Goal: Information Seeking & Learning: Compare options

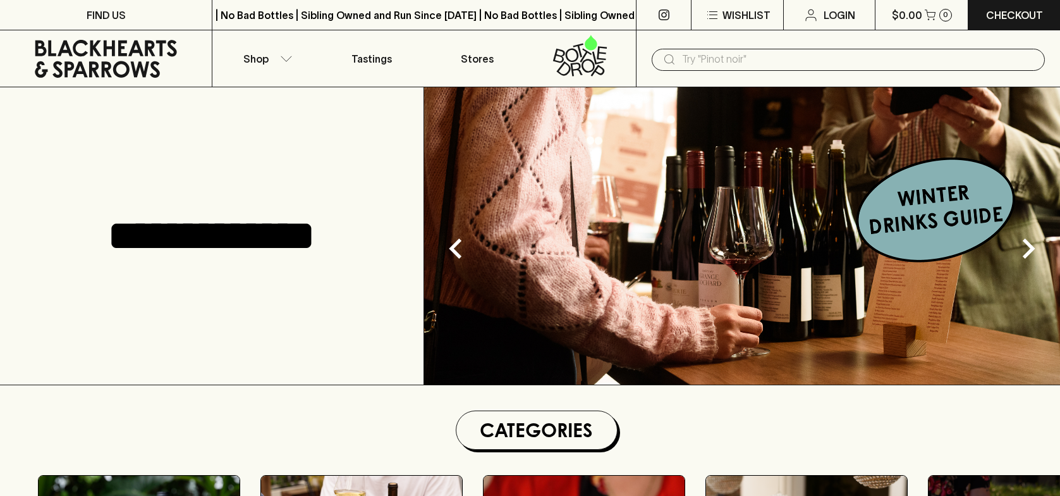
click at [790, 58] on input "text" at bounding box center [858, 59] width 353 height 20
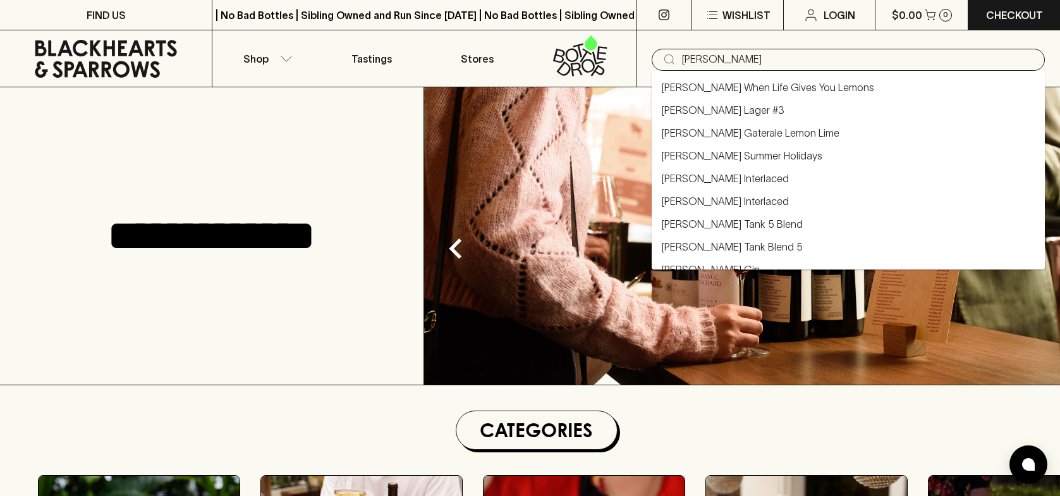
type input "molly rose"
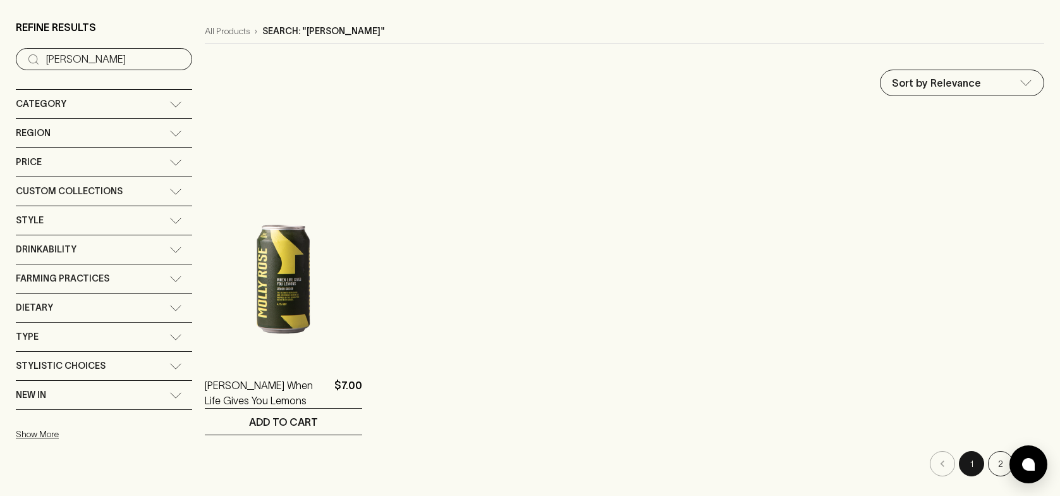
scroll to position [253, 0]
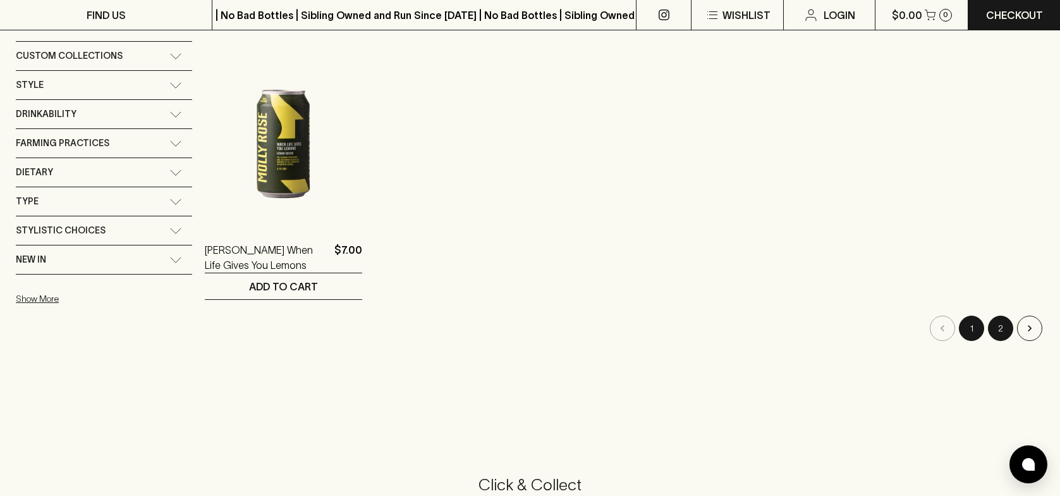
click at [1006, 329] on button "2" at bounding box center [1000, 327] width 25 height 25
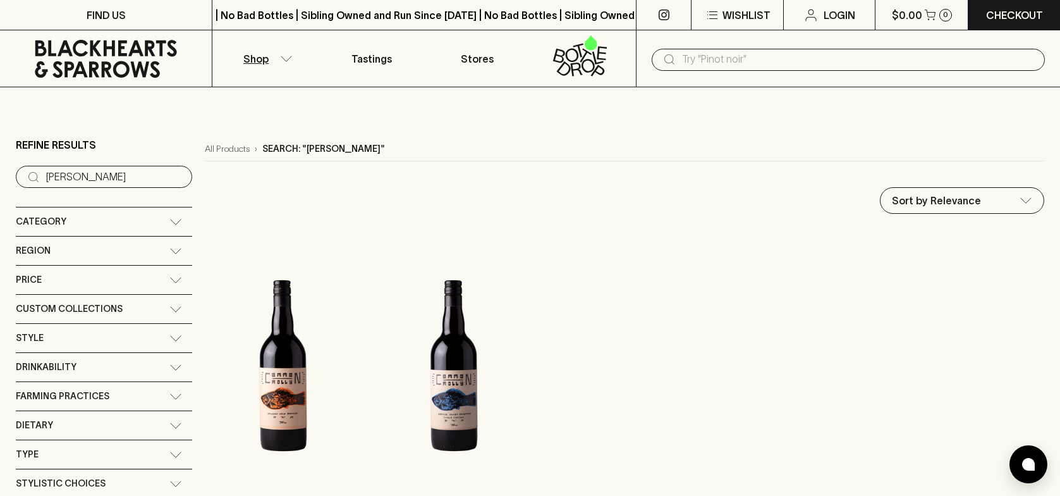
click at [278, 66] on button "Shop" at bounding box center [265, 58] width 106 height 56
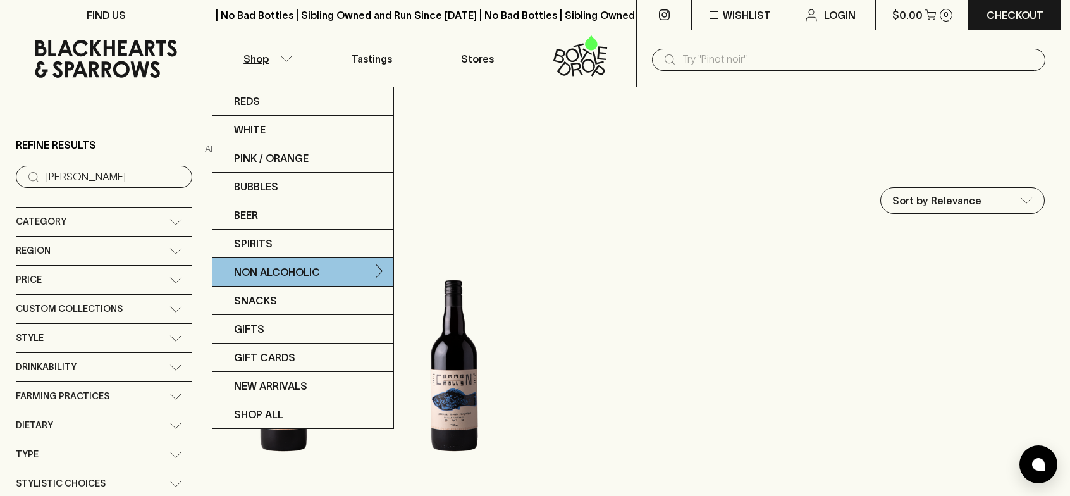
click at [268, 260] on link "Non Alcoholic" at bounding box center [302, 272] width 181 height 28
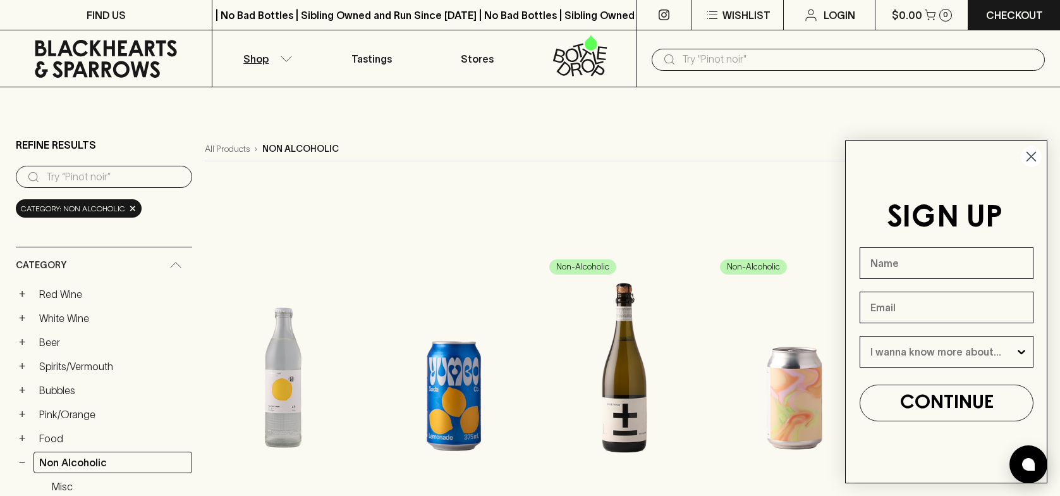
drag, startPoint x: 1037, startPoint y: 154, endPoint x: 1030, endPoint y: 155, distance: 7.6
click at [1037, 155] on circle "Close dialog" at bounding box center [1031, 156] width 21 height 21
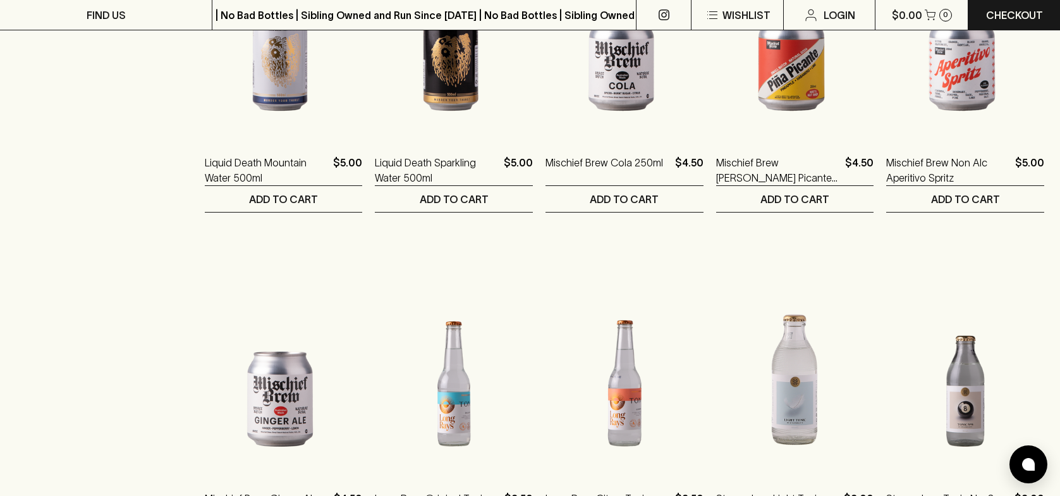
scroll to position [1328, 0]
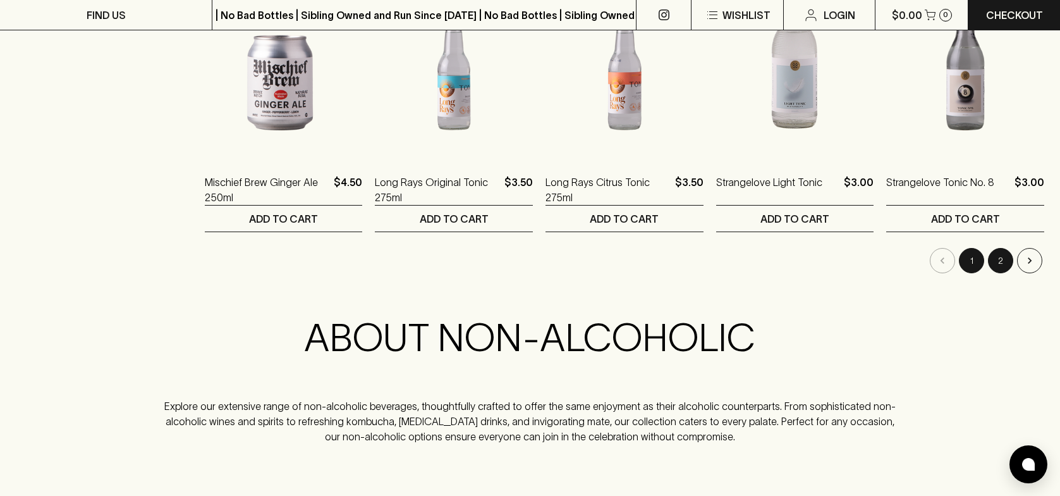
click at [996, 264] on button "2" at bounding box center [1000, 260] width 25 height 25
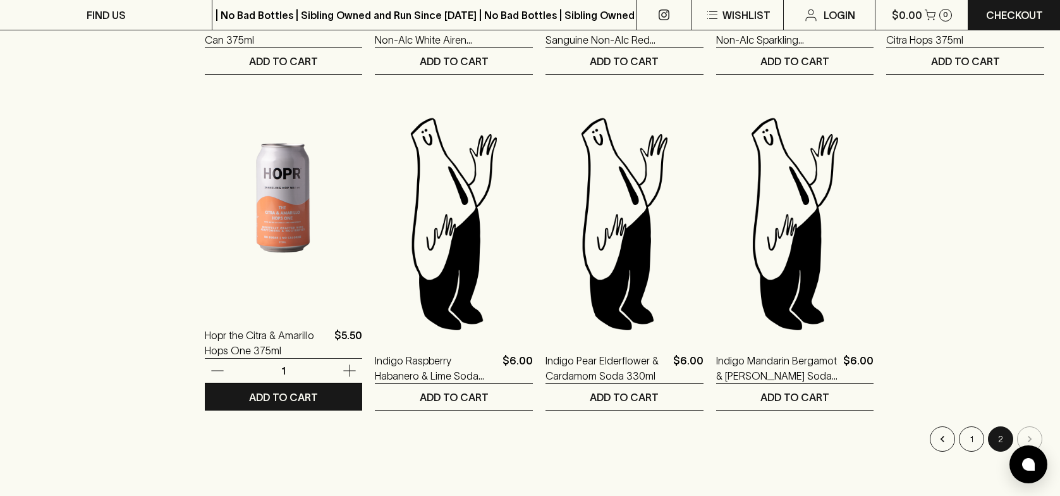
scroll to position [1138, 0]
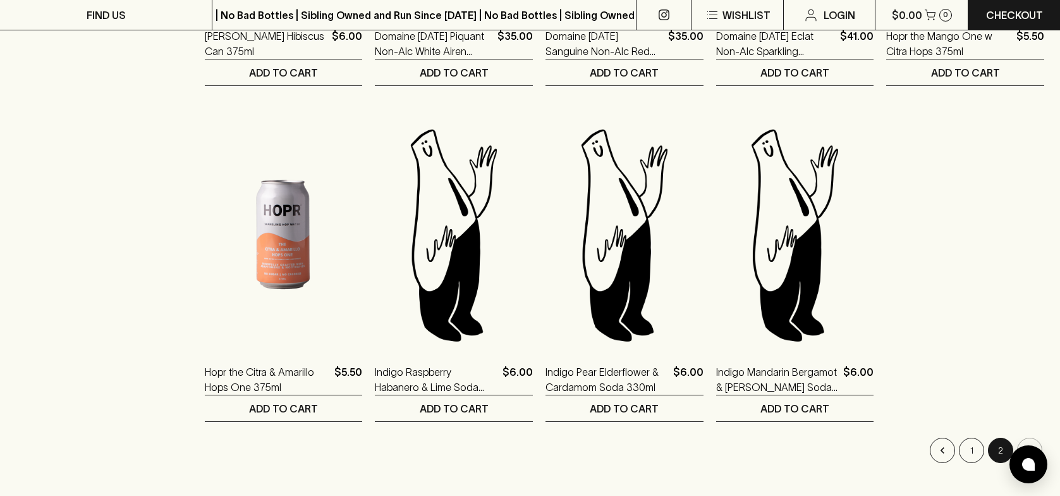
drag, startPoint x: 971, startPoint y: 456, endPoint x: 225, endPoint y: 80, distance: 835.2
click at [972, 456] on button "1" at bounding box center [971, 449] width 25 height 25
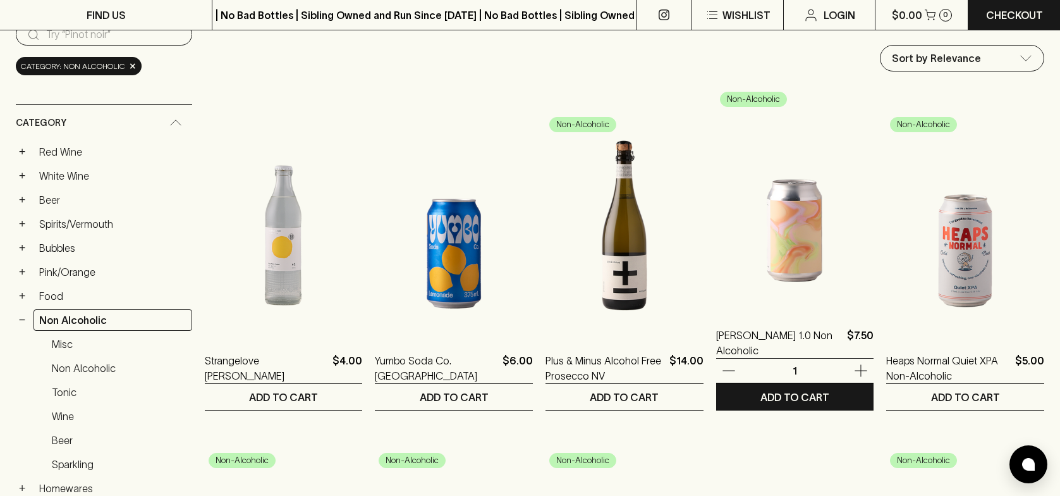
scroll to position [253, 0]
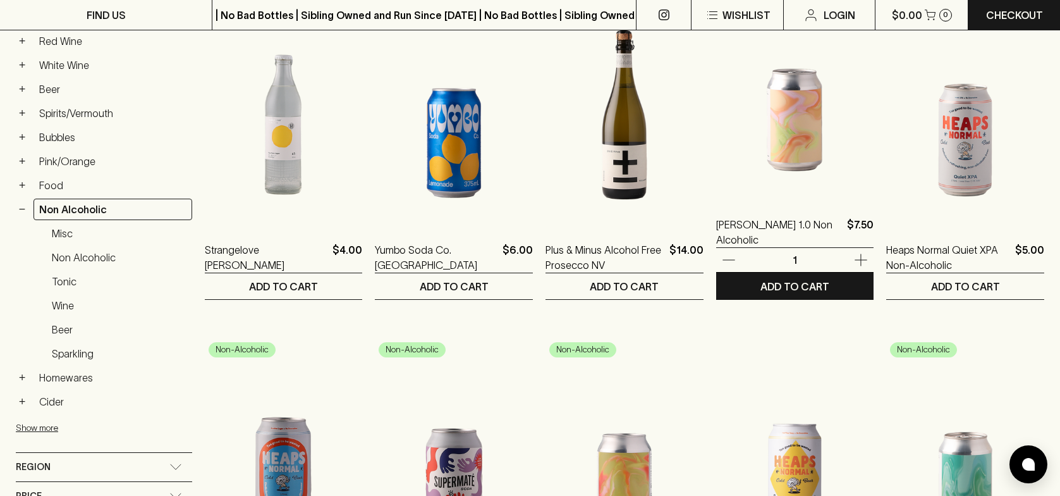
click at [774, 107] on img at bounding box center [795, 87] width 158 height 221
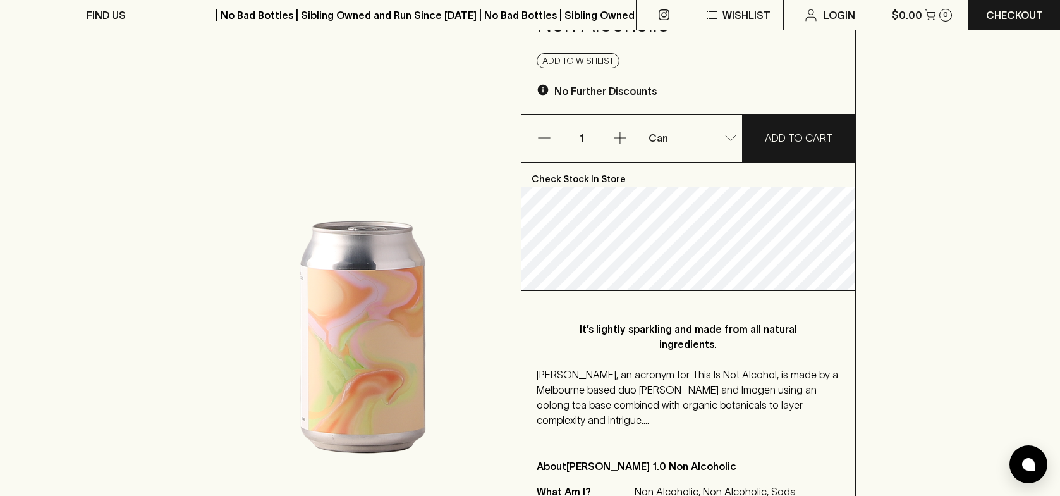
scroll to position [126, 0]
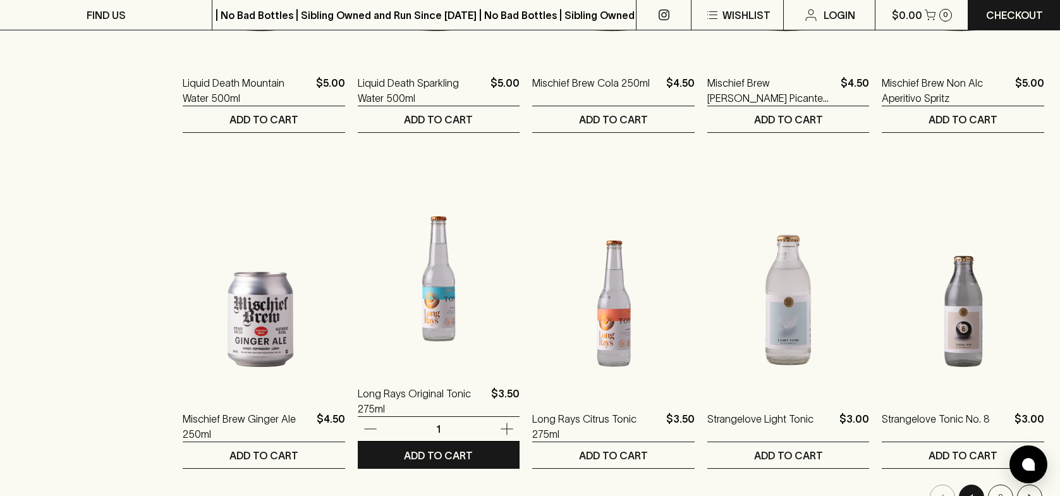
scroll to position [948, 0]
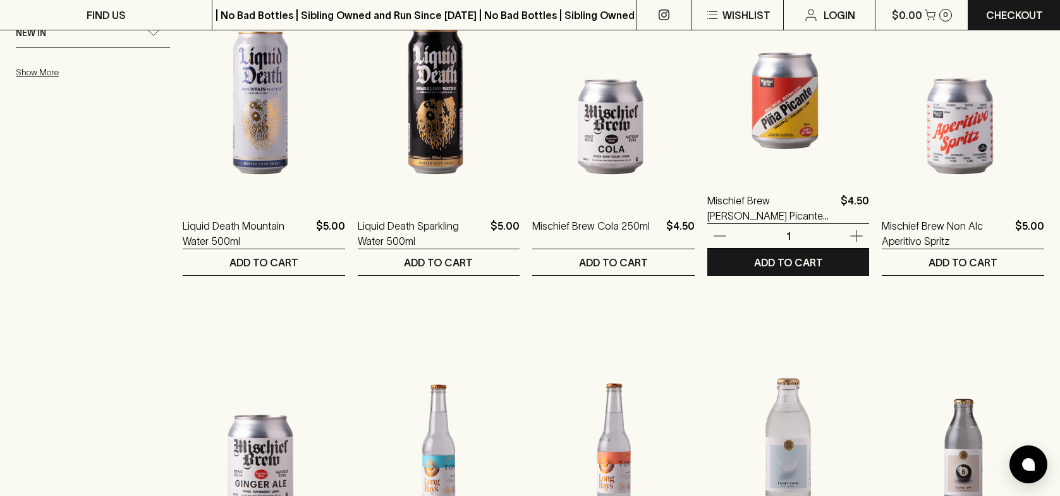
click at [790, 133] on img at bounding box center [788, 63] width 162 height 221
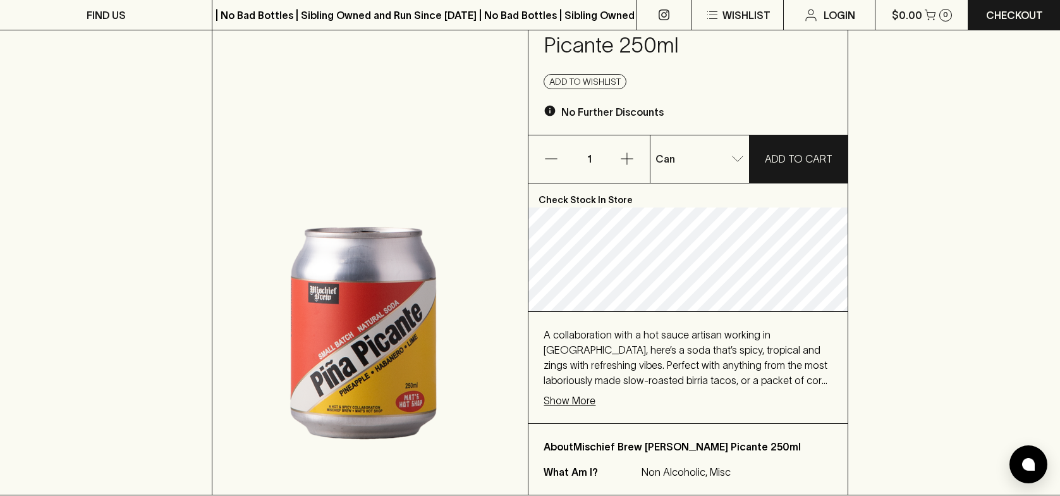
scroll to position [126, 0]
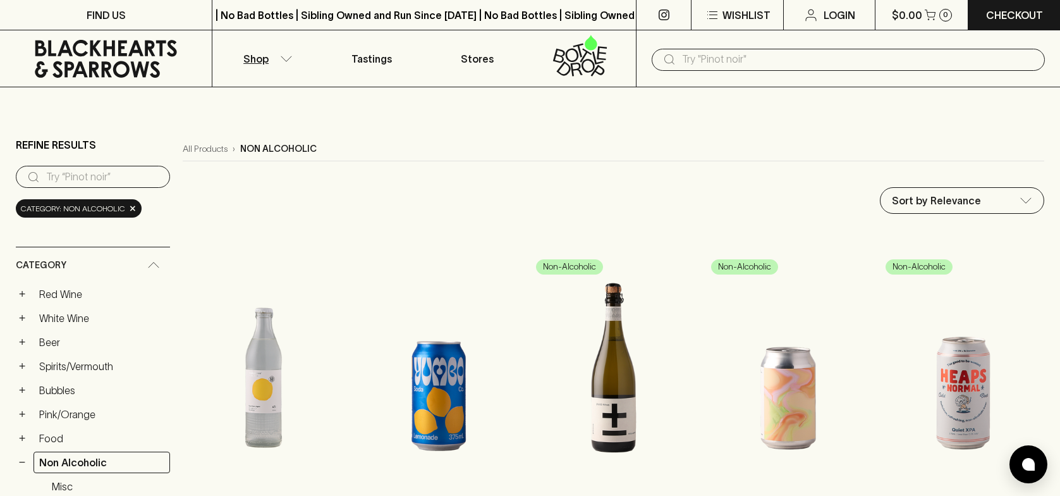
click at [711, 61] on input "text" at bounding box center [858, 59] width 353 height 20
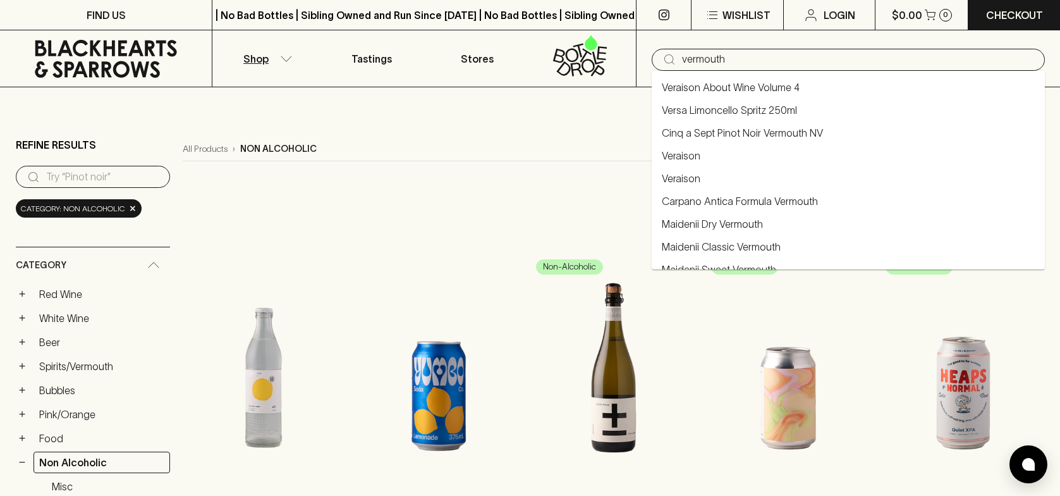
type input "Carpano Antica Formula Vermouth"
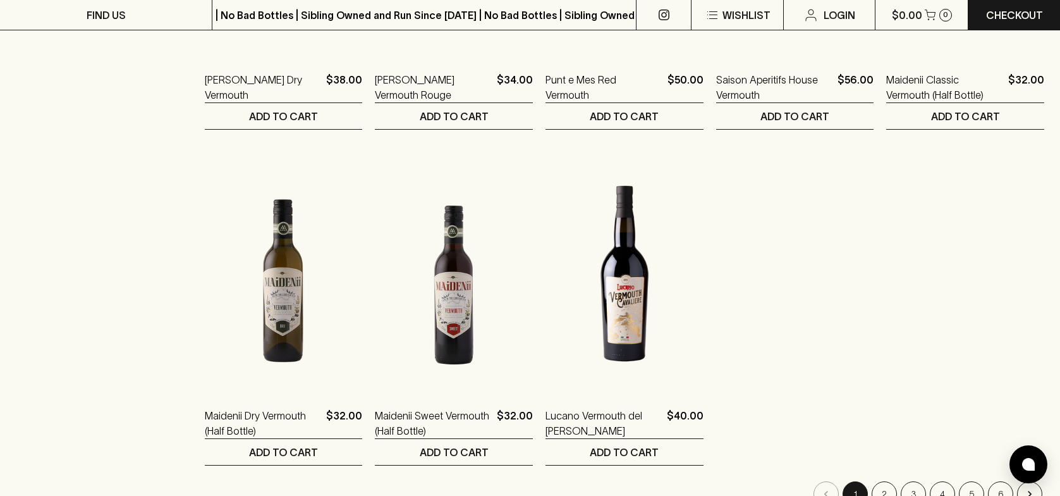
scroll to position [822, 0]
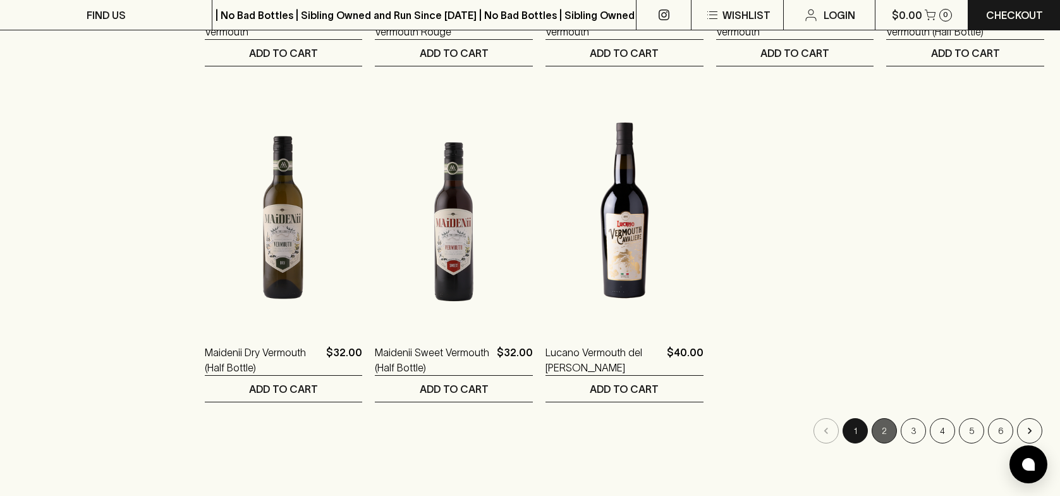
click at [884, 432] on button "2" at bounding box center [884, 430] width 25 height 25
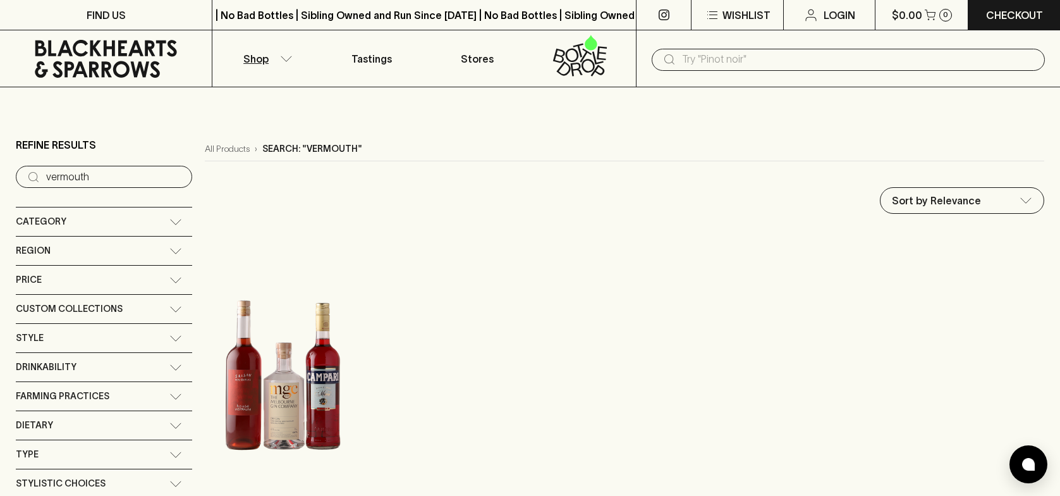
scroll to position [316, 0]
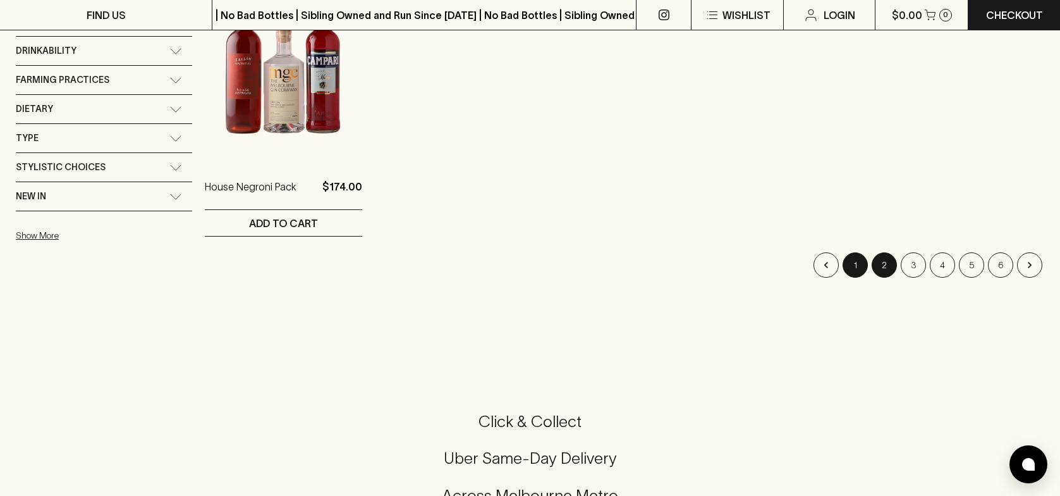
click at [860, 259] on button "1" at bounding box center [855, 264] width 25 height 25
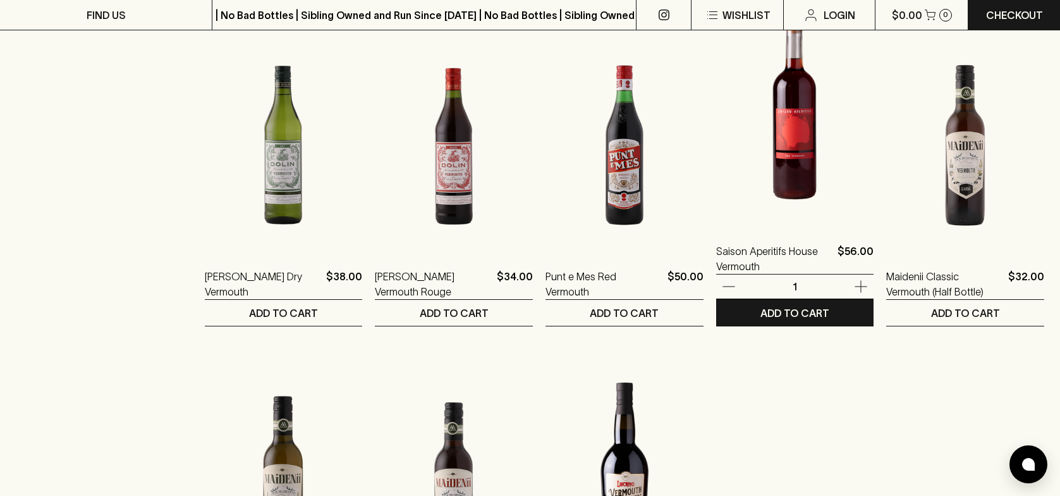
scroll to position [569, 0]
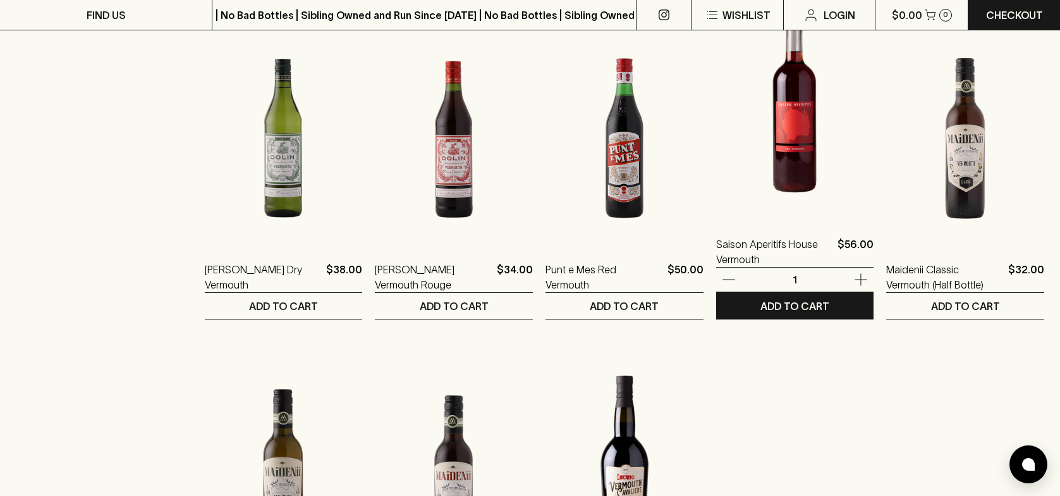
click at [781, 143] on img at bounding box center [795, 106] width 158 height 221
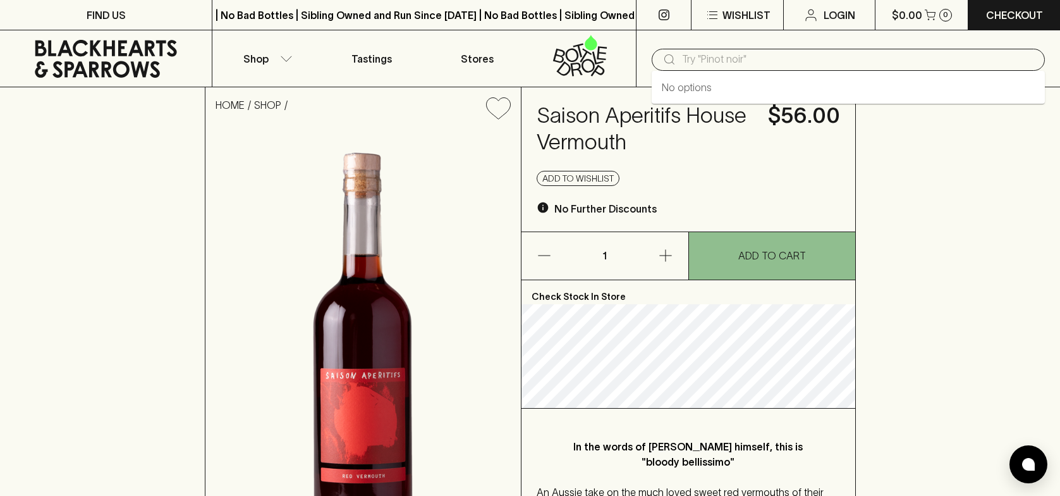
click at [753, 60] on input "text" at bounding box center [858, 59] width 353 height 20
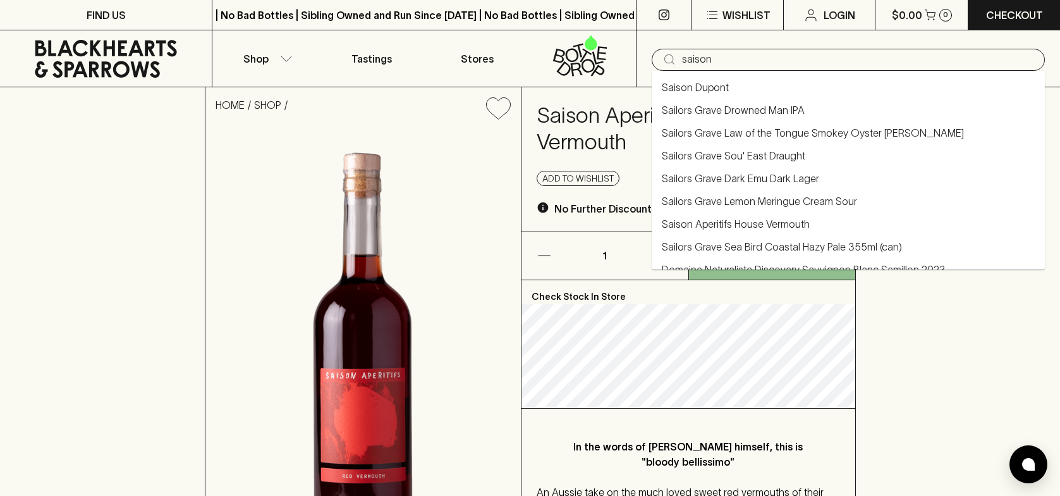
type input "saison"
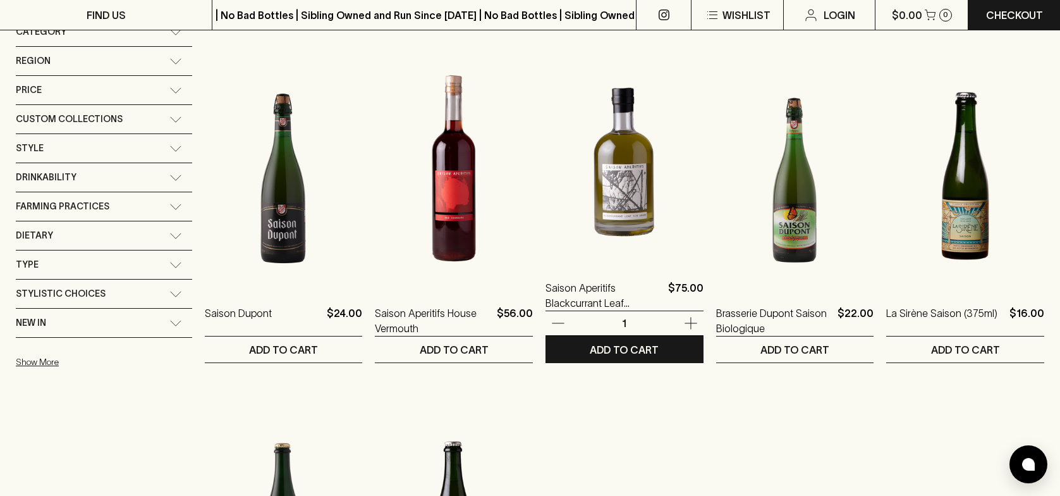
scroll to position [316, 0]
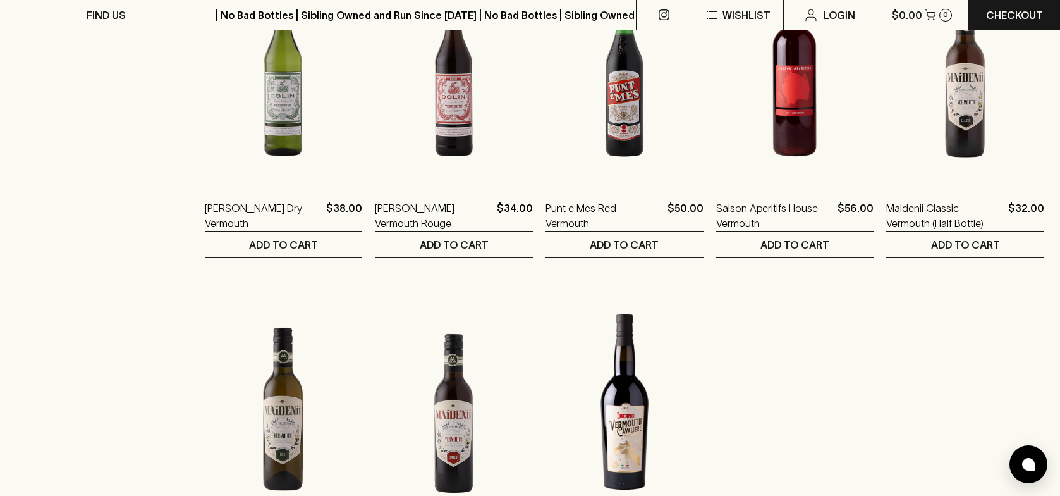
scroll to position [632, 0]
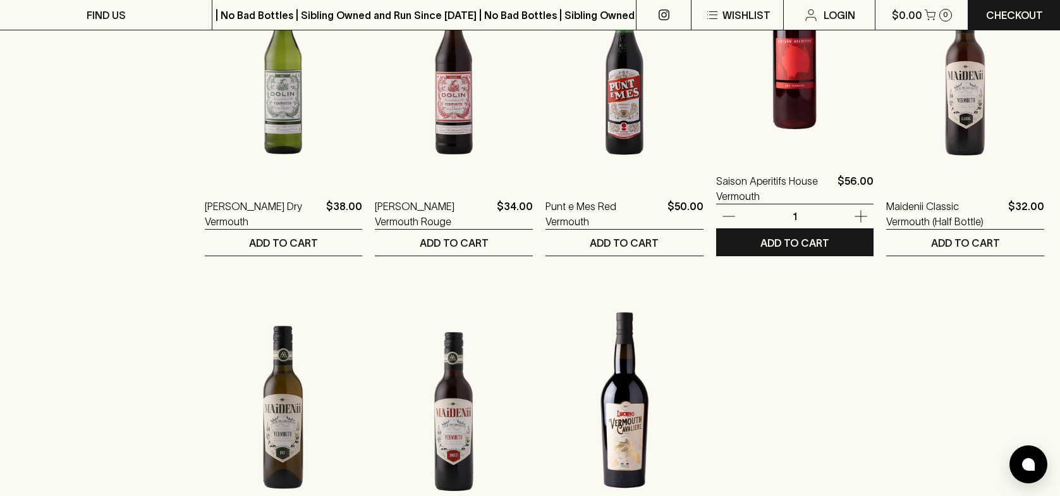
click at [800, 101] on img at bounding box center [795, 43] width 158 height 221
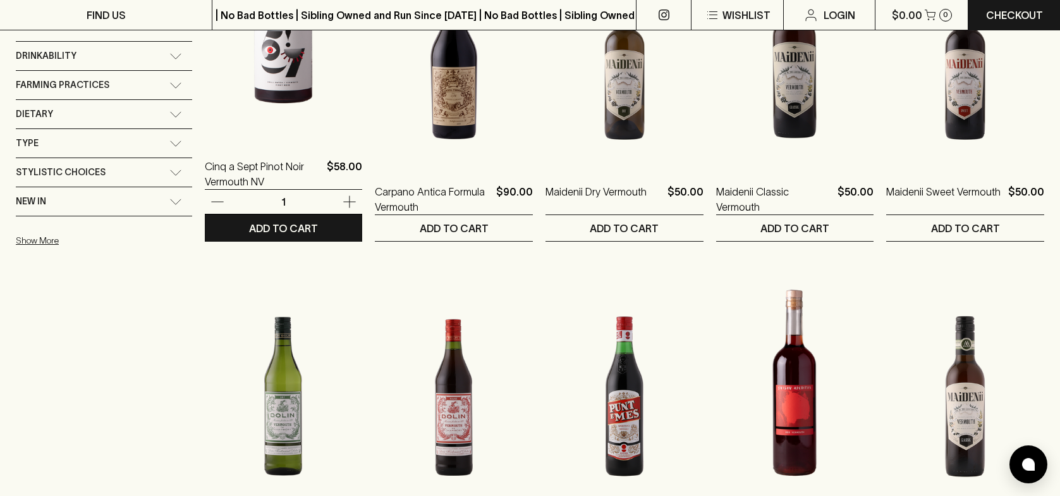
scroll to position [253, 0]
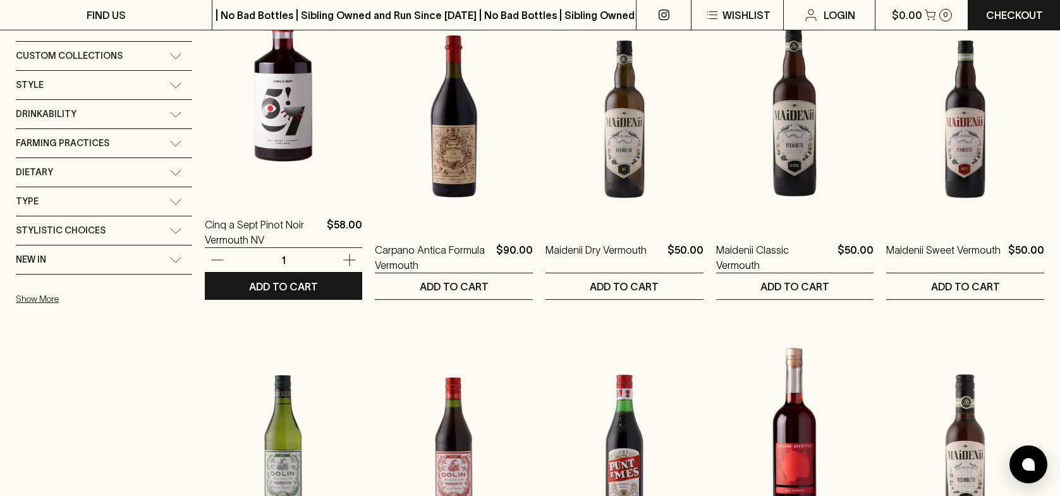
click at [252, 134] on img at bounding box center [284, 87] width 158 height 221
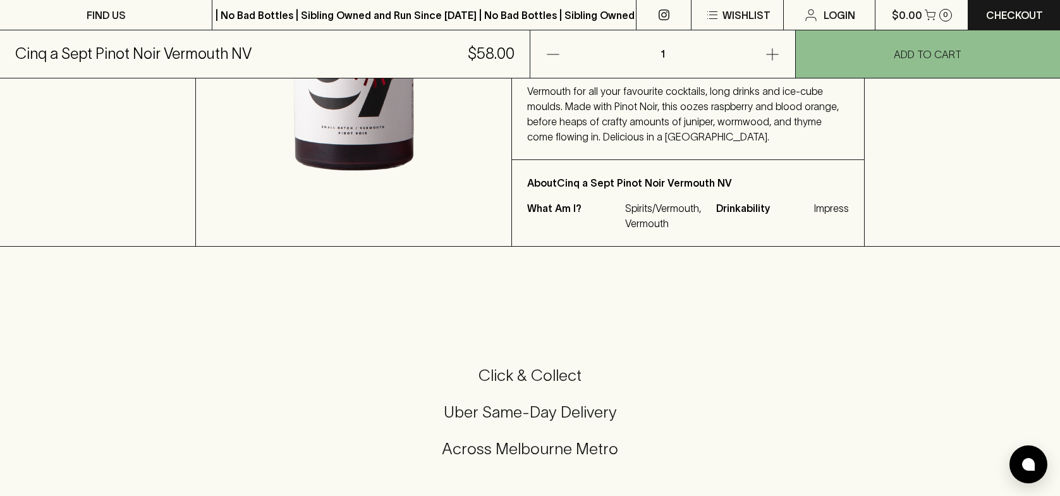
scroll to position [443, 0]
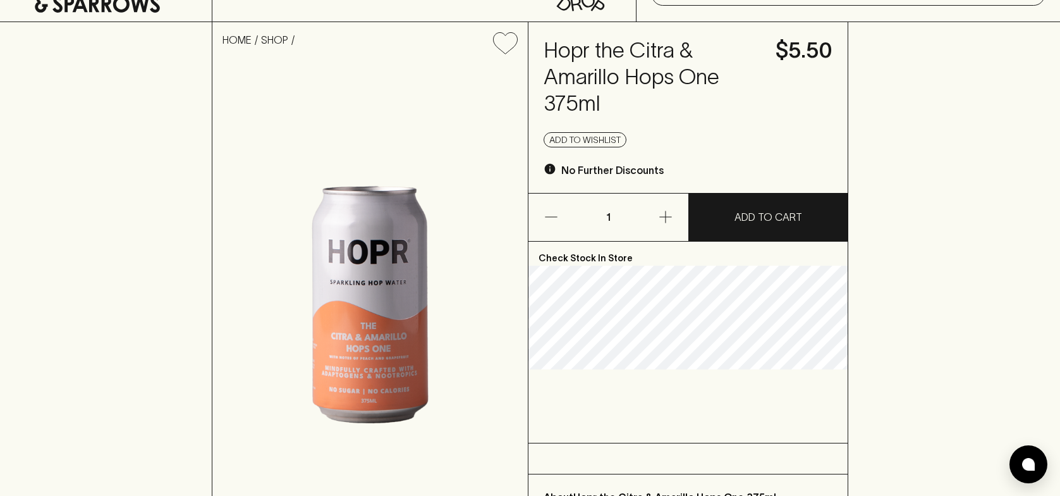
scroll to position [63, 0]
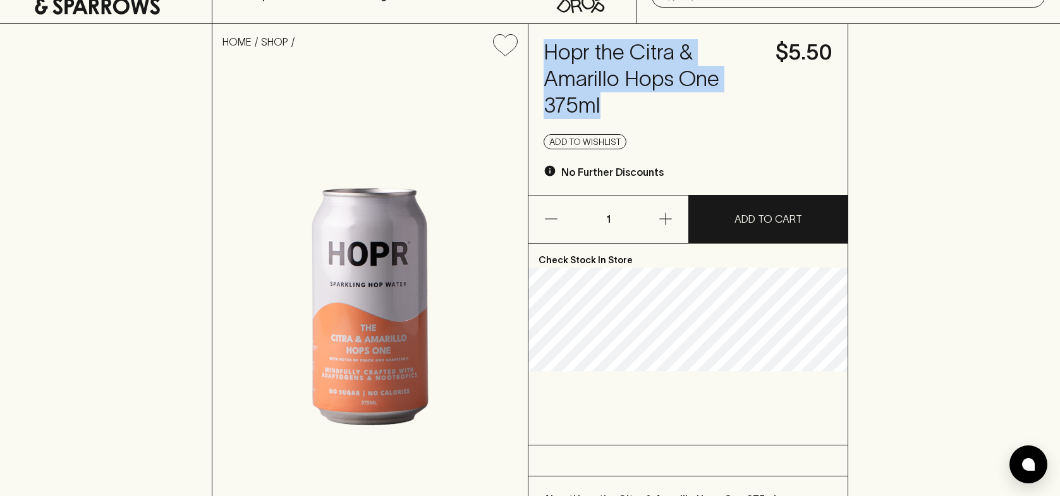
drag, startPoint x: 546, startPoint y: 49, endPoint x: 602, endPoint y: 96, distance: 73.2
click at [602, 96] on h4 "Hopr the Citra & Amarillo Hops One 375ml" at bounding box center [652, 79] width 216 height 80
copy h4 "Hopr the Citra & Amarillo Hops One 375ml"
